Goal: Use online tool/utility: Utilize a website feature to perform a specific function

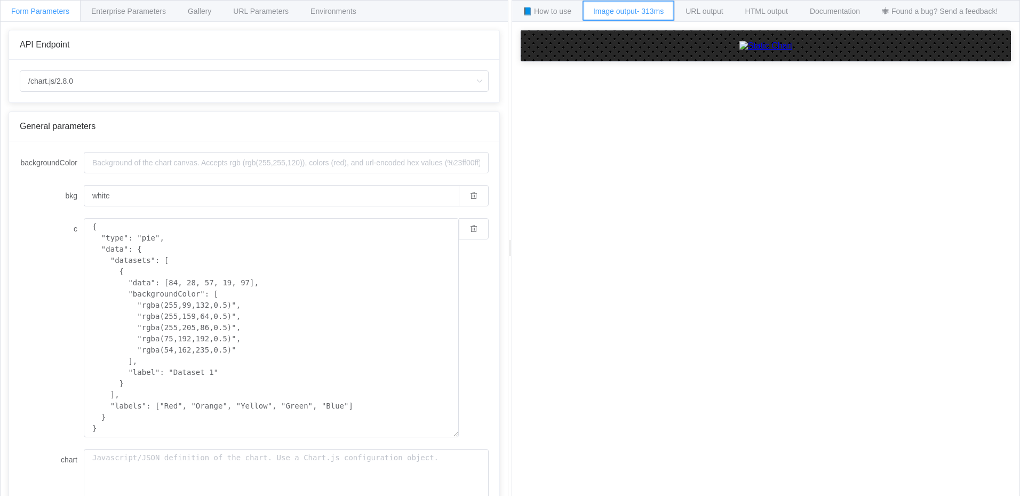
click at [622, 20] on div "Image output - 313ms" at bounding box center [628, 10] width 93 height 21
click at [126, 12] on span "Enterprise Parameters" at bounding box center [128, 11] width 75 height 9
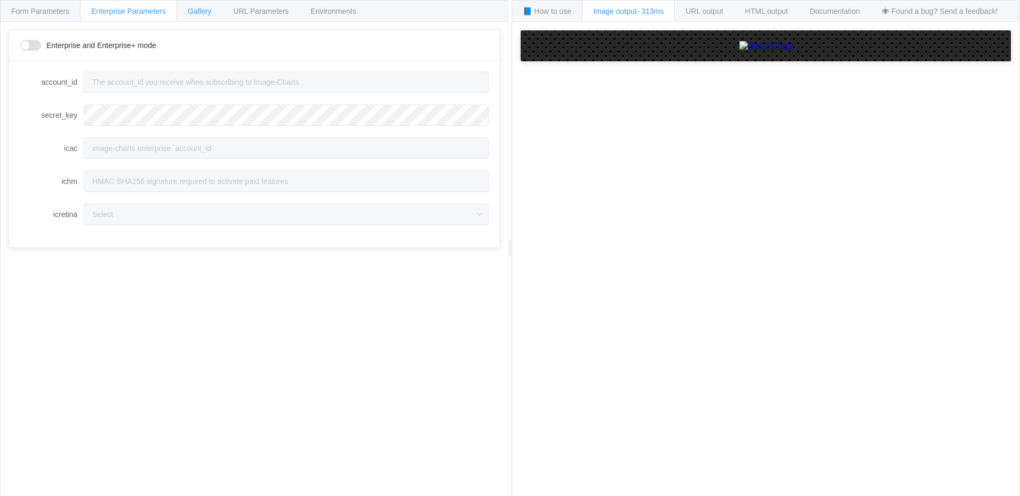
click at [187, 13] on div "Gallery" at bounding box center [200, 10] width 46 height 21
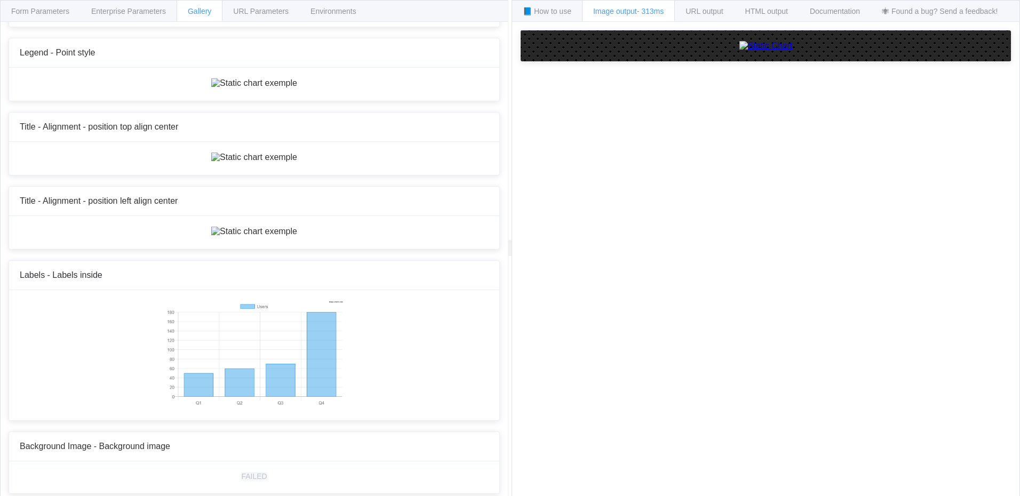
scroll to position [6296, 0]
click at [42, 11] on span "Form Parameters" at bounding box center [40, 11] width 58 height 9
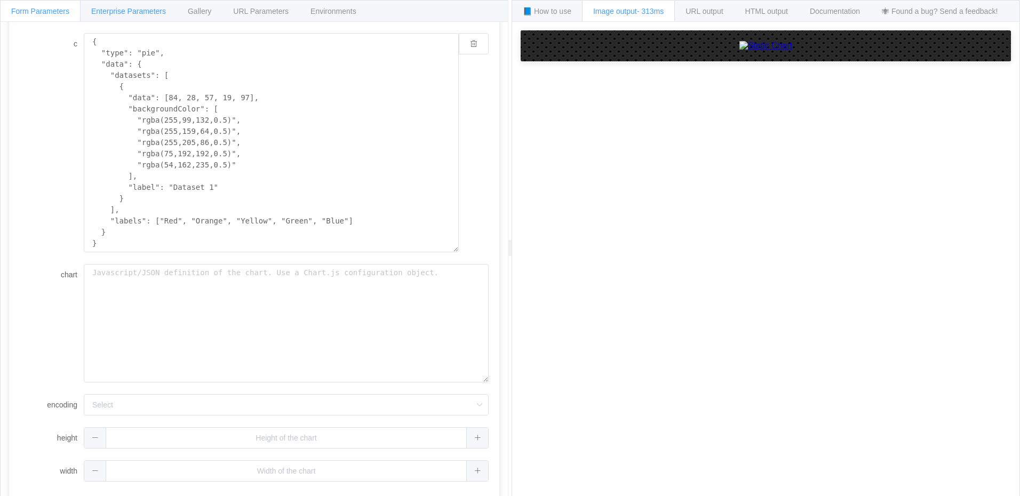
click at [123, 15] on div "Enterprise Parameters" at bounding box center [128, 10] width 97 height 21
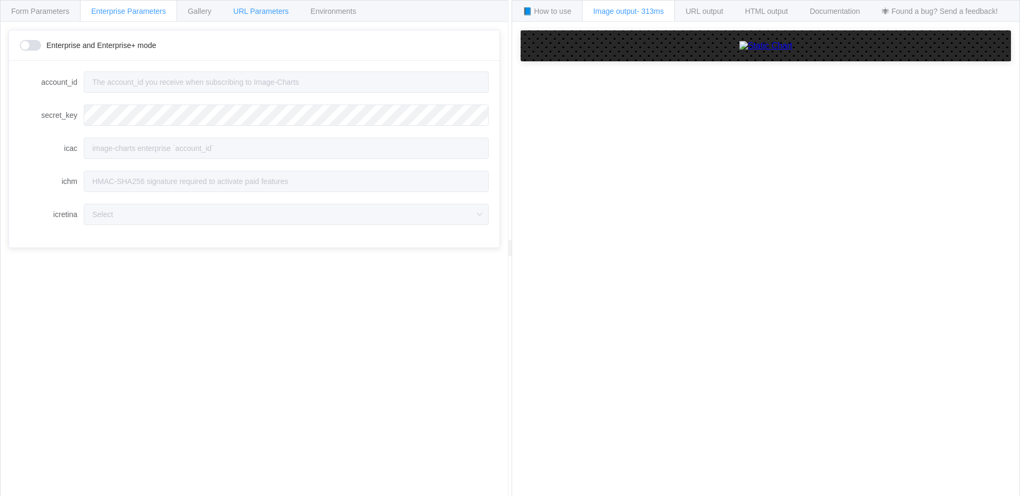
click at [263, 12] on span "URL Parameters" at bounding box center [260, 11] width 55 height 9
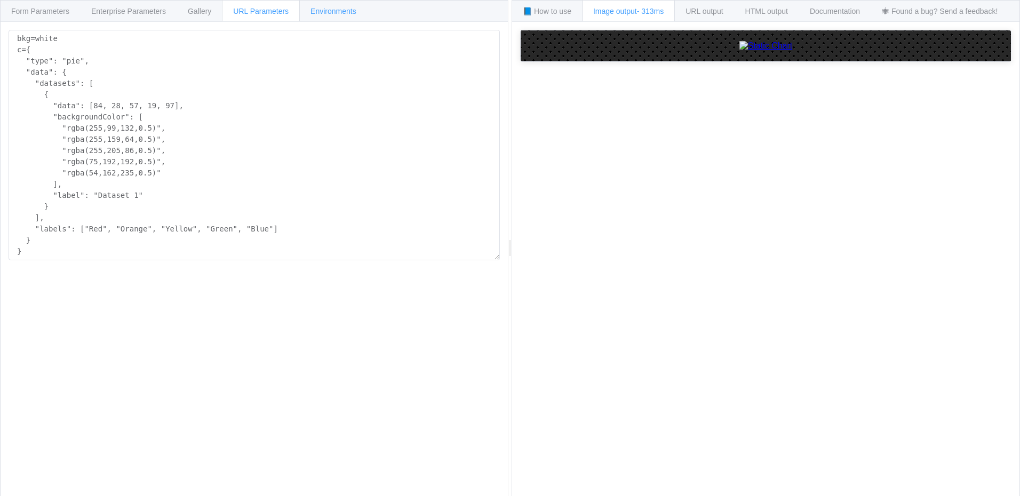
click at [325, 12] on span "Environments" at bounding box center [334, 11] width 46 height 9
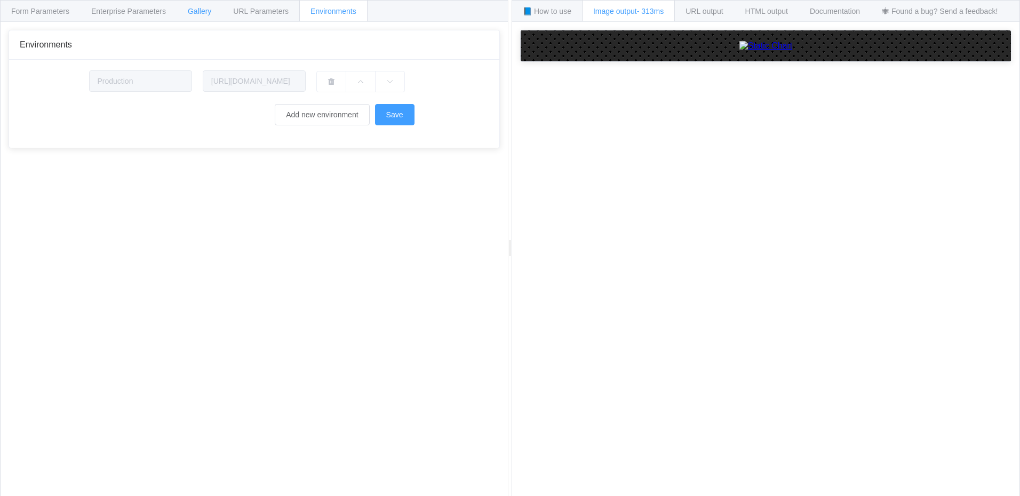
click at [198, 10] on span "Gallery" at bounding box center [199, 11] width 23 height 9
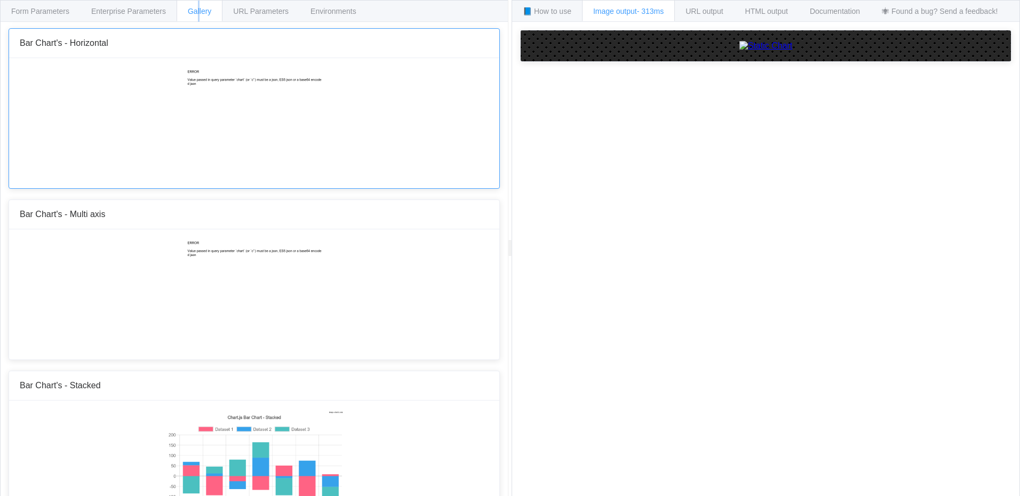
scroll to position [427, 0]
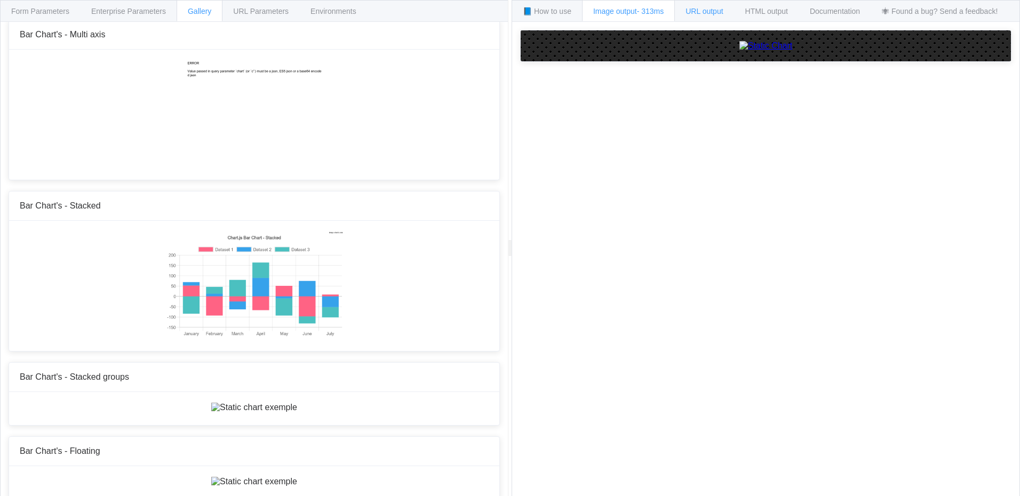
drag, startPoint x: 706, startPoint y: 17, endPoint x: 712, endPoint y: 17, distance: 5.9
click at [705, 17] on div "URL output" at bounding box center [704, 10] width 60 height 21
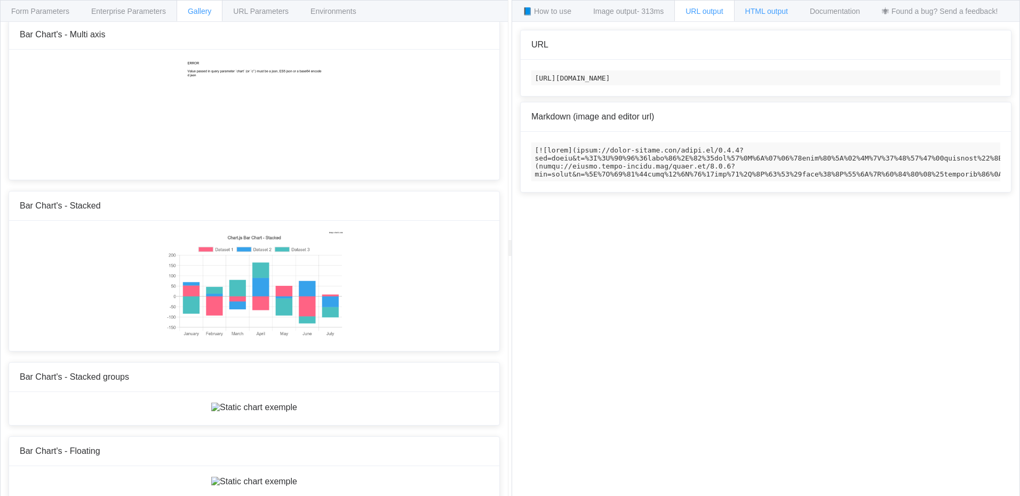
click at [773, 7] on span "HTML output" at bounding box center [766, 11] width 43 height 9
